Goal: Obtain resource: Obtain resource

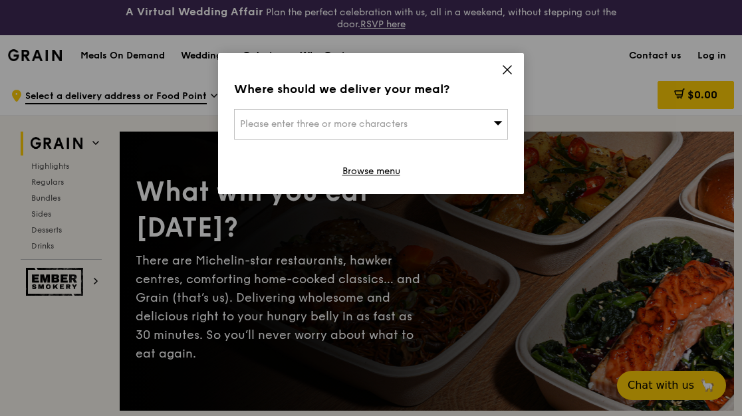
click at [505, 72] on icon at bounding box center [507, 70] width 12 height 12
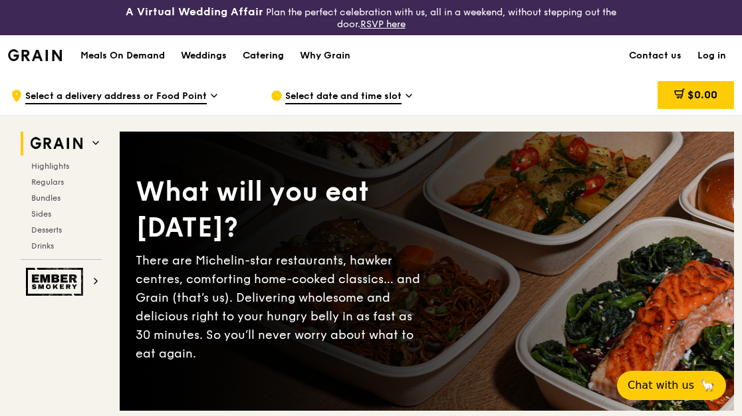
click at [271, 53] on div "Catering" at bounding box center [263, 56] width 41 height 40
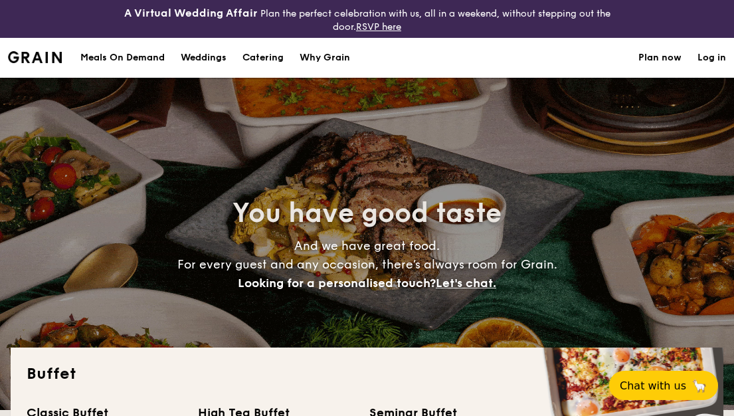
select select
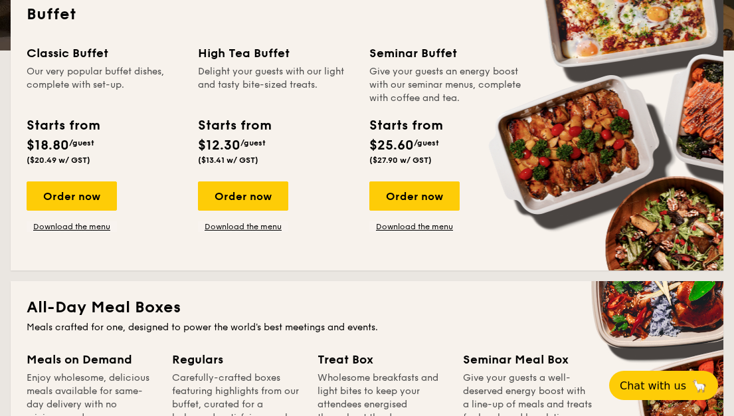
scroll to position [399, 0]
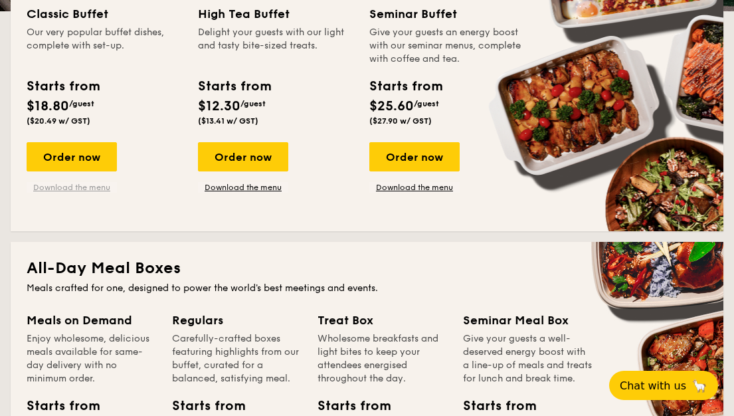
click at [86, 185] on link "Download the menu" at bounding box center [72, 187] width 90 height 11
click at [275, 189] on link "Download the menu" at bounding box center [243, 187] width 90 height 11
click at [439, 187] on link "Download the menu" at bounding box center [415, 187] width 90 height 11
click at [82, 188] on link "Download the menu" at bounding box center [72, 187] width 90 height 11
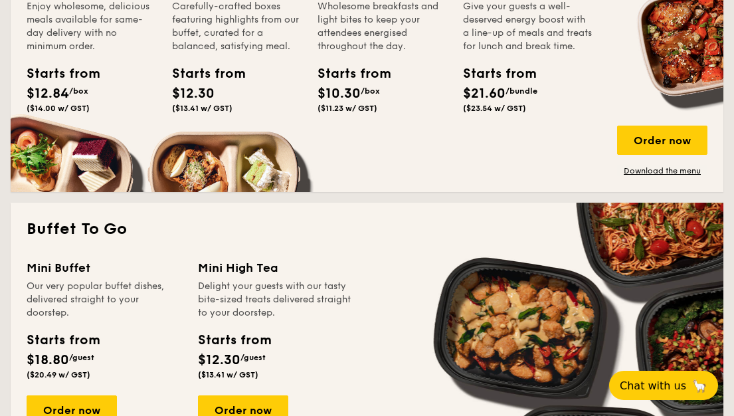
scroll to position [798, 0]
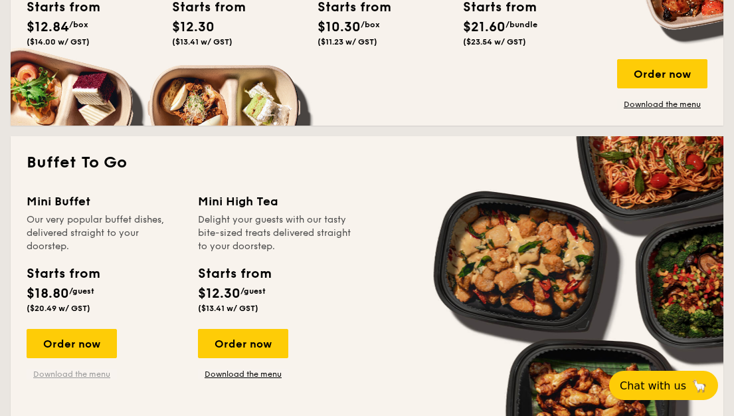
click at [97, 374] on link "Download the menu" at bounding box center [72, 374] width 90 height 11
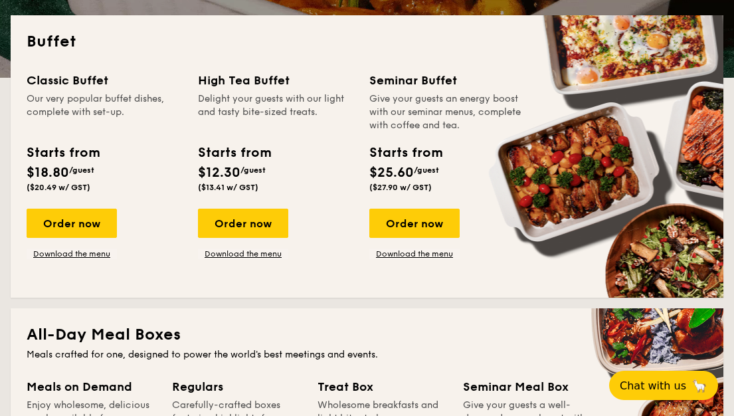
scroll to position [0, 0]
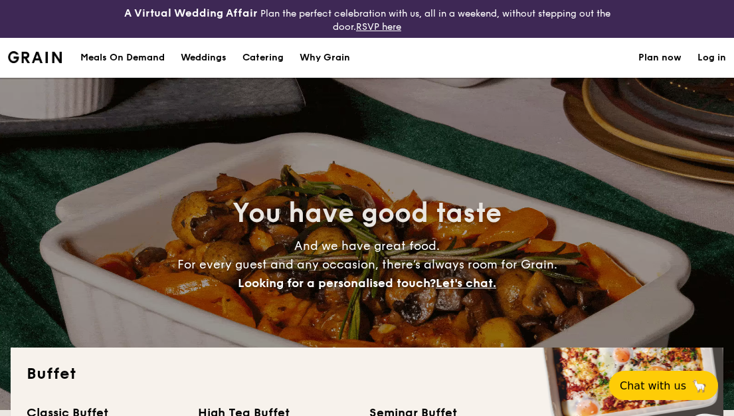
click at [251, 56] on h1 "Catering" at bounding box center [263, 58] width 41 height 40
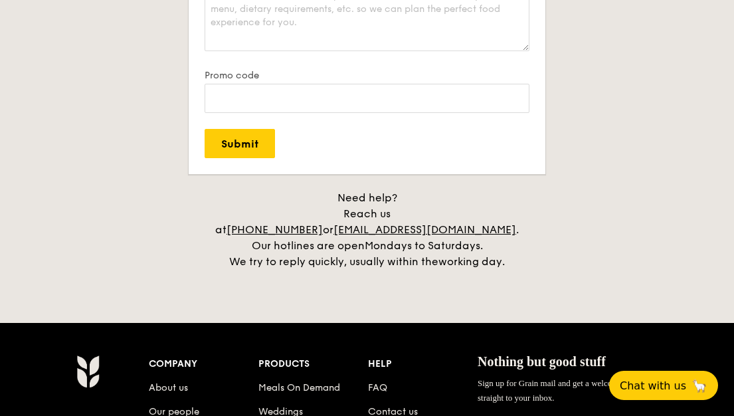
scroll to position [2858, 0]
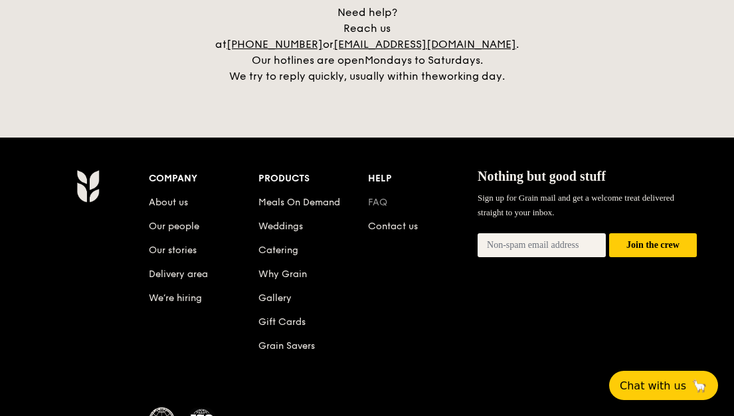
click at [375, 197] on link "FAQ" at bounding box center [377, 202] width 19 height 11
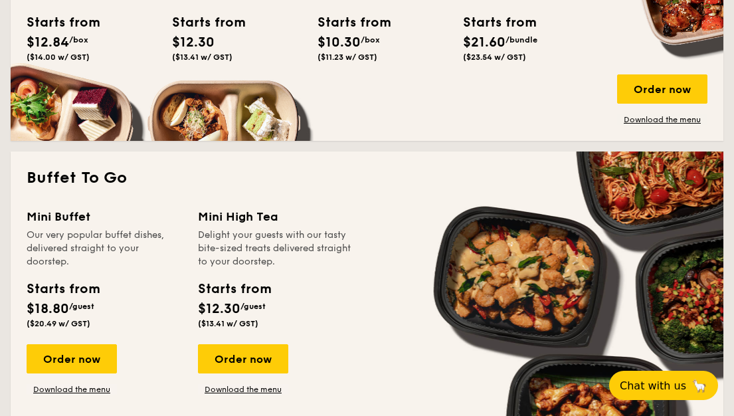
scroll to position [798, 0]
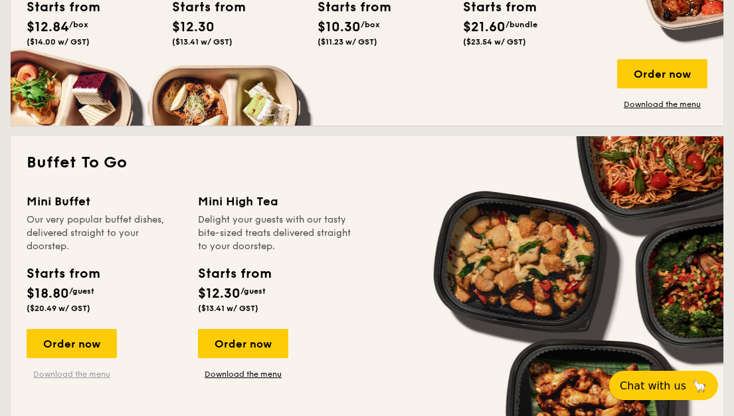
click at [84, 376] on link "Download the menu" at bounding box center [72, 374] width 90 height 11
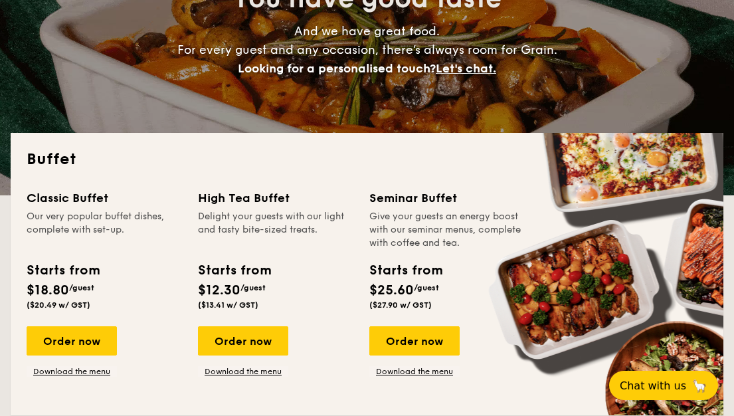
scroll to position [199, 0]
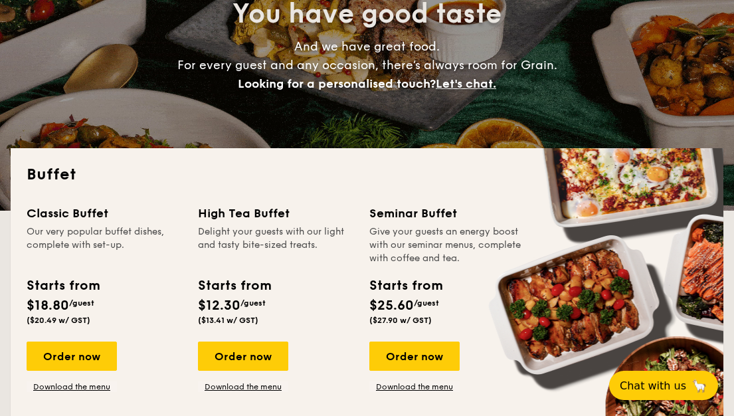
drag, startPoint x: 123, startPoint y: 247, endPoint x: 27, endPoint y: 243, distance: 96.4
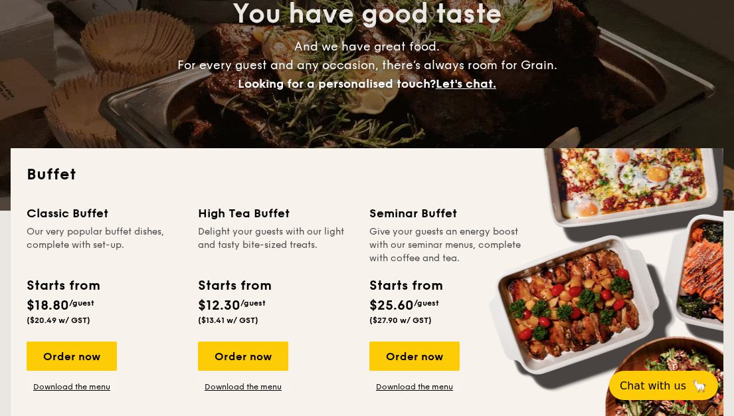
click at [27, 243] on div "Our very popular buffet dishes, complete with set-up." at bounding box center [105, 245] width 156 height 40
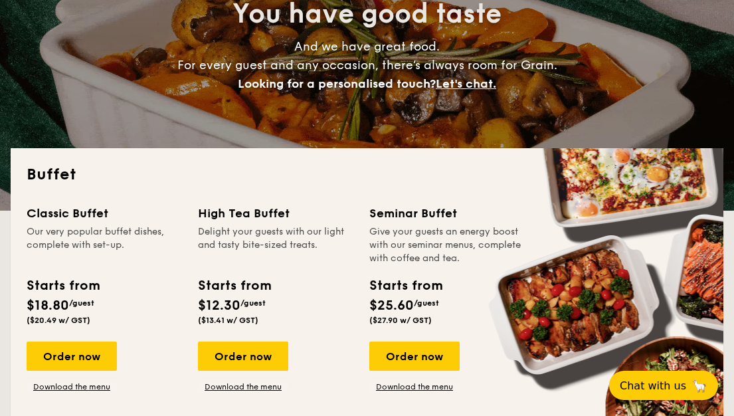
copy div "complete with set-up"
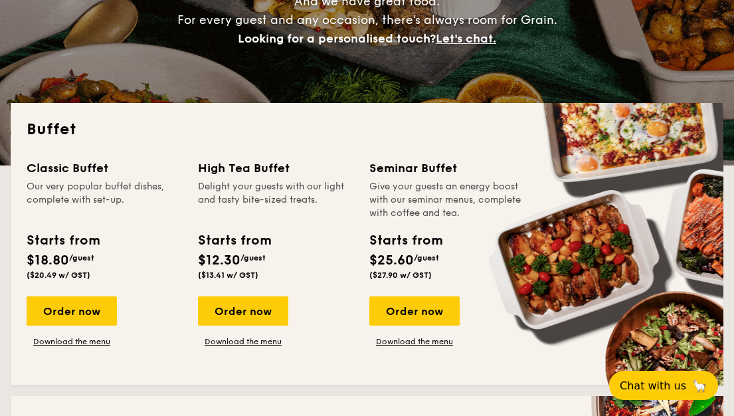
scroll to position [266, 0]
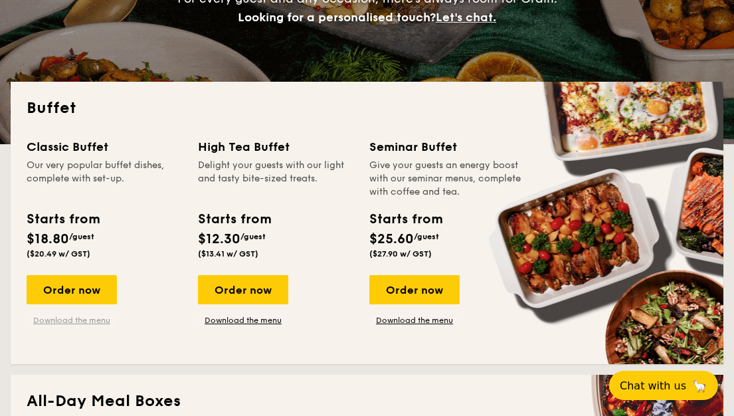
click at [101, 320] on link "Download the menu" at bounding box center [72, 320] width 90 height 11
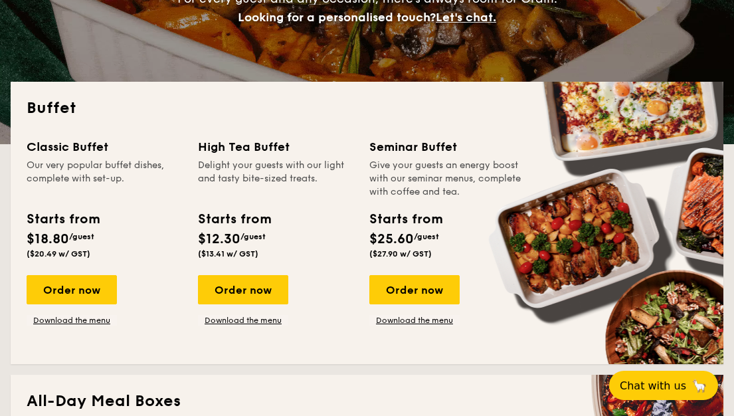
click at [158, 218] on div "Starts from $18.80 /guest ($20.49 w/ GST)" at bounding box center [104, 236] width 166 height 55
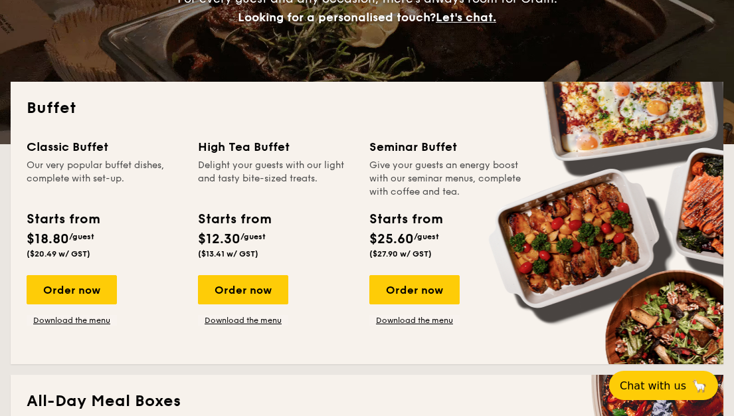
click at [157, 234] on div "Starts from $18.80 /guest ($20.49 w/ GST)" at bounding box center [104, 236] width 166 height 55
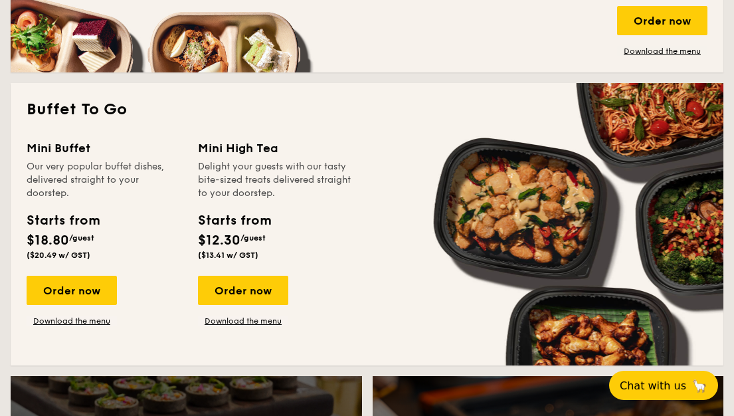
scroll to position [864, 0]
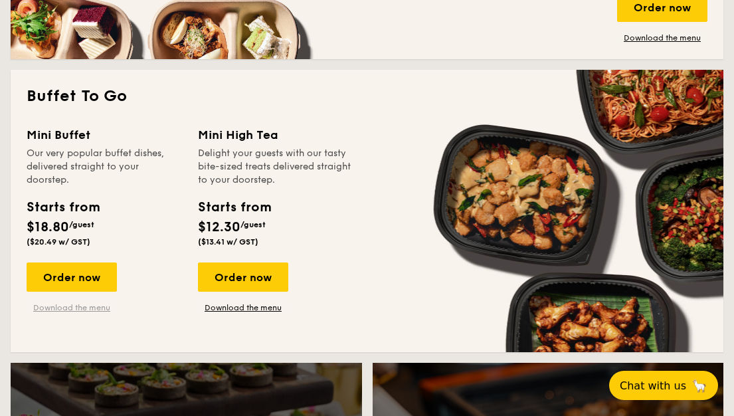
click at [89, 305] on link "Download the menu" at bounding box center [72, 307] width 90 height 11
click at [88, 308] on link "Download the menu" at bounding box center [72, 307] width 90 height 11
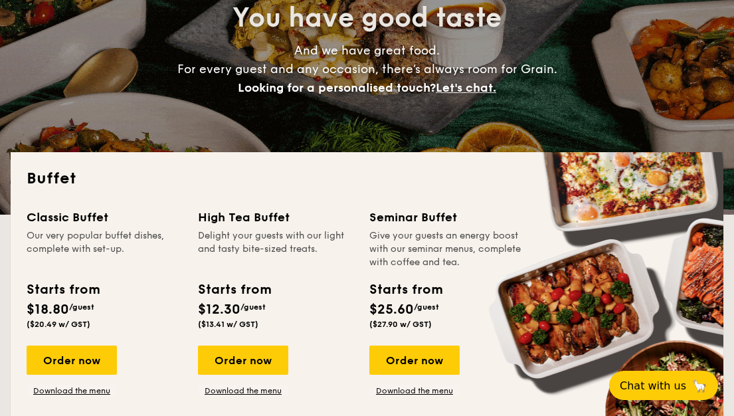
scroll to position [266, 0]
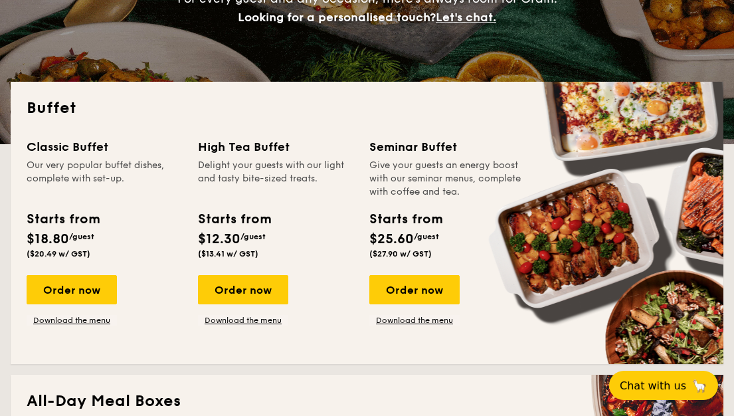
click at [669, 136] on div "Buffet Classic Buffet Our very popular buffet dishes, complete with set-up. Sta…" at bounding box center [367, 223] width 713 height 282
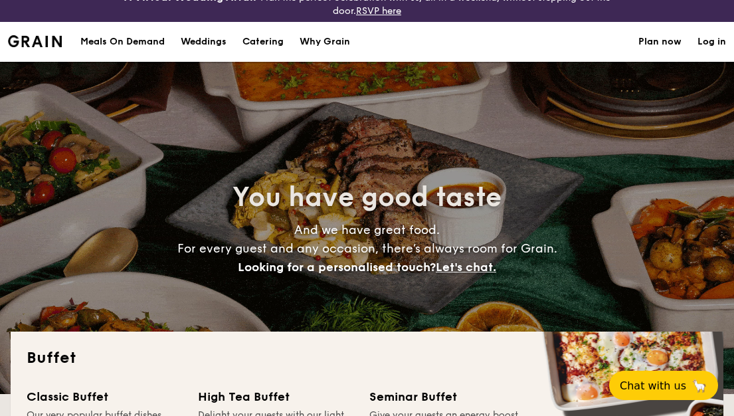
scroll to position [0, 0]
